Goal: Task Accomplishment & Management: Use online tool/utility

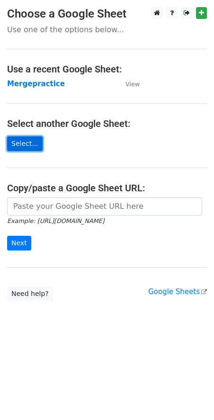
click at [28, 144] on link "Select..." at bounding box center [25, 143] width 36 height 15
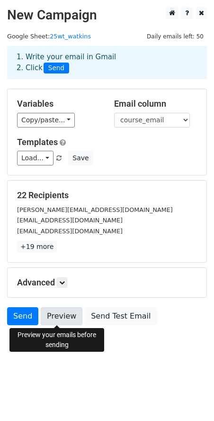
click at [49, 322] on link "Preview" at bounding box center [62, 316] width 42 height 18
click at [56, 314] on link "Preview" at bounding box center [62, 316] width 42 height 18
click at [54, 316] on link "Preview" at bounding box center [62, 316] width 42 height 18
click at [66, 320] on link "Preview" at bounding box center [62, 316] width 42 height 18
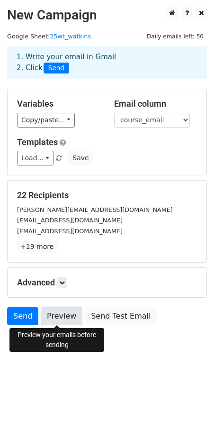
click at [54, 317] on link "Preview" at bounding box center [62, 316] width 42 height 18
click at [66, 322] on link "Preview" at bounding box center [62, 316] width 42 height 18
click at [59, 316] on link "Preview" at bounding box center [62, 316] width 42 height 18
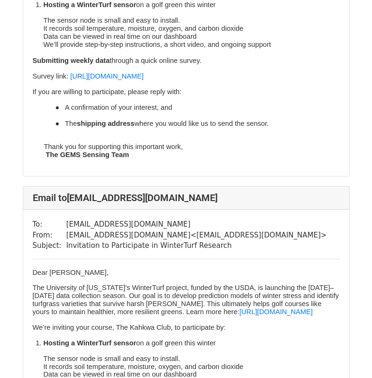
scroll to position [7200, 0]
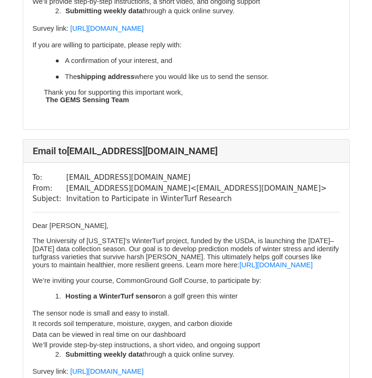
scroll to position [758, 0]
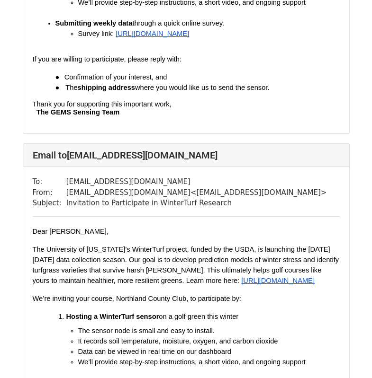
scroll to position [474, 0]
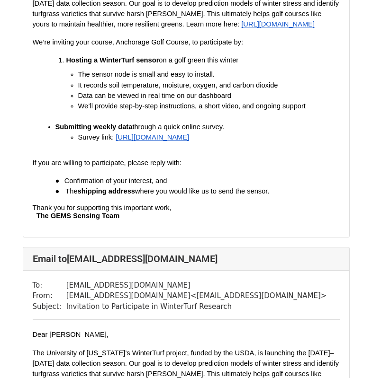
scroll to position [6614, 0]
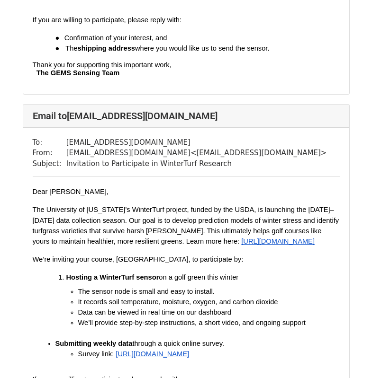
scroll to position [6348, 0]
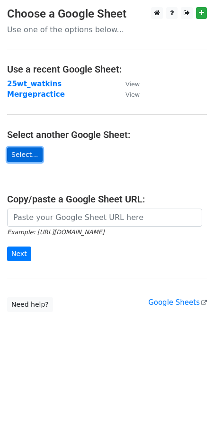
click at [25, 153] on link "Select..." at bounding box center [25, 154] width 36 height 15
click at [24, 152] on link "Select..." at bounding box center [25, 154] width 36 height 15
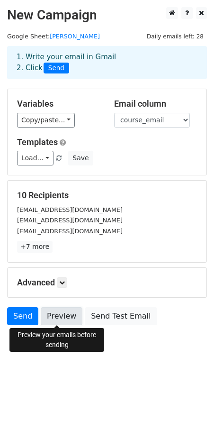
click at [59, 317] on link "Preview" at bounding box center [62, 316] width 42 height 18
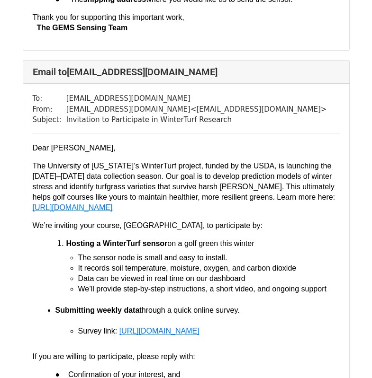
scroll to position [2937, 0]
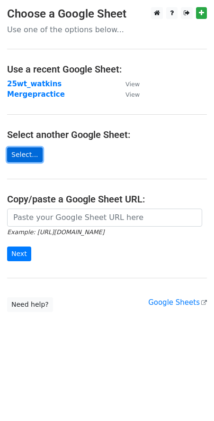
click at [23, 156] on link "Select..." at bounding box center [25, 154] width 36 height 15
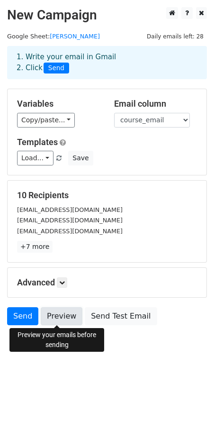
click at [67, 319] on link "Preview" at bounding box center [62, 316] width 42 height 18
click at [65, 323] on link "Preview" at bounding box center [62, 316] width 42 height 18
click at [54, 316] on link "Preview" at bounding box center [62, 316] width 42 height 18
click at [50, 317] on link "Preview" at bounding box center [62, 316] width 42 height 18
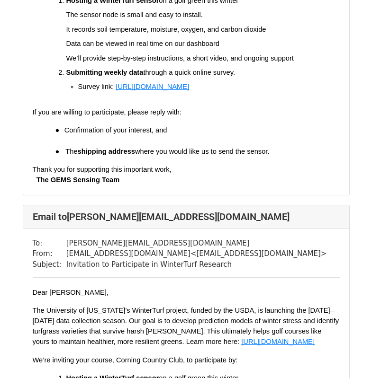
scroll to position [1184, 0]
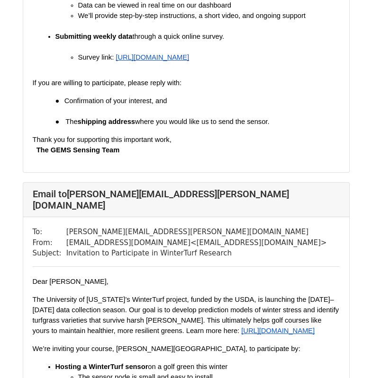
scroll to position [2369, 0]
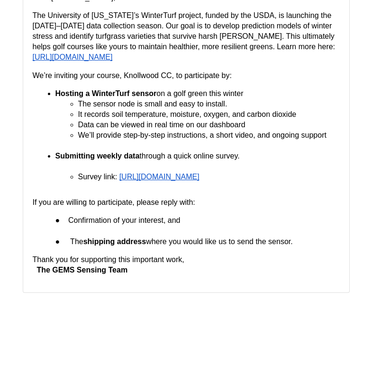
scroll to position [3660, 0]
